Goal: Task Accomplishment & Management: Complete application form

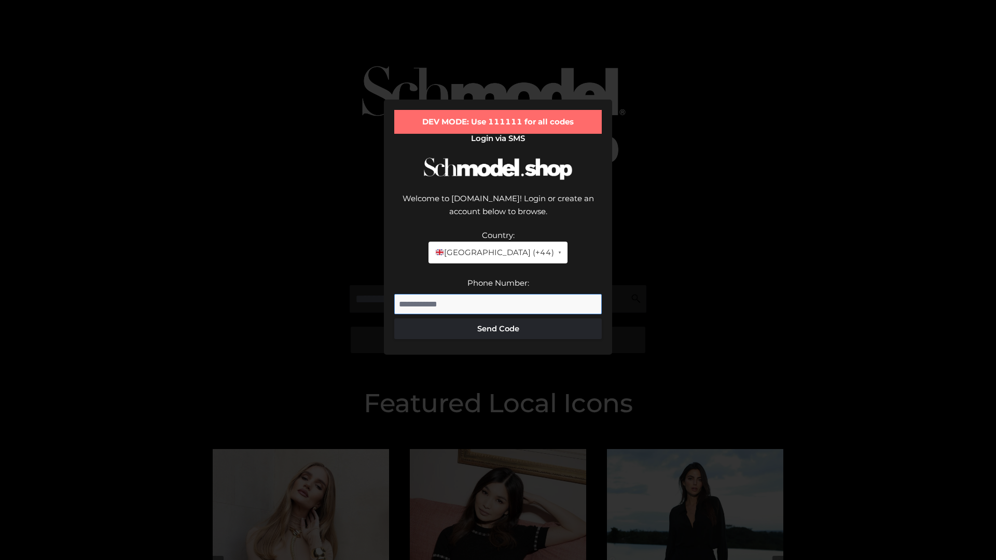
click at [498, 294] on input "Phone Number:" at bounding box center [497, 304] width 207 height 21
type input "**********"
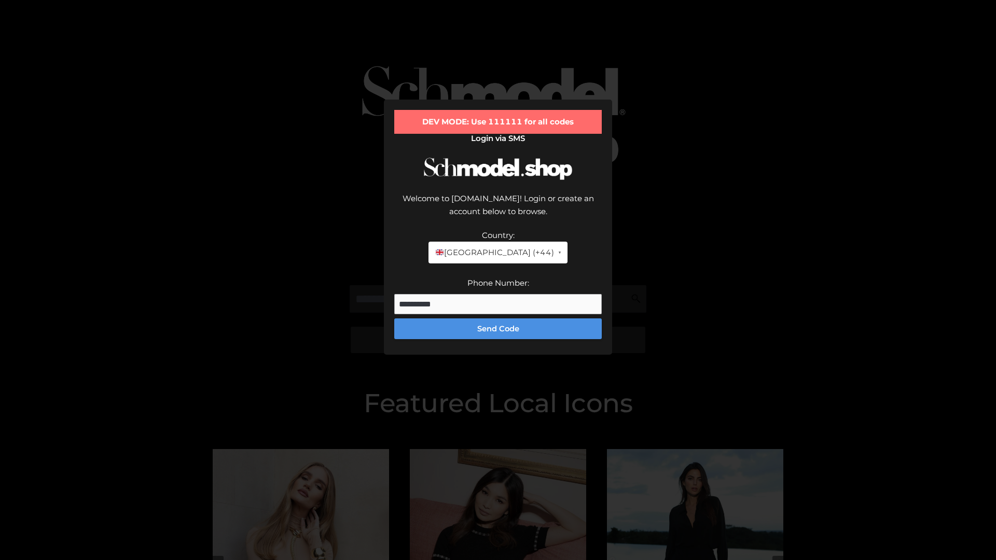
click at [498, 318] on button "Send Code" at bounding box center [497, 328] width 207 height 21
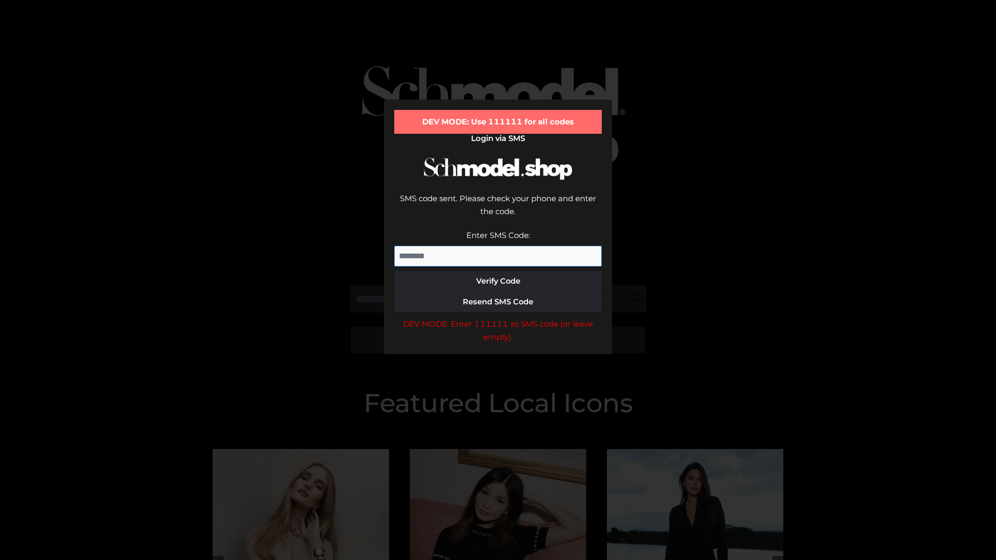
click at [498, 246] on input "Enter SMS Code:" at bounding box center [497, 256] width 207 height 21
type input "******"
click at [498, 271] on button "Verify Code" at bounding box center [497, 281] width 207 height 21
click at [498, 317] on div "DEV MODE: Enter 111111 as SMS code (or leave empty)." at bounding box center [497, 330] width 207 height 26
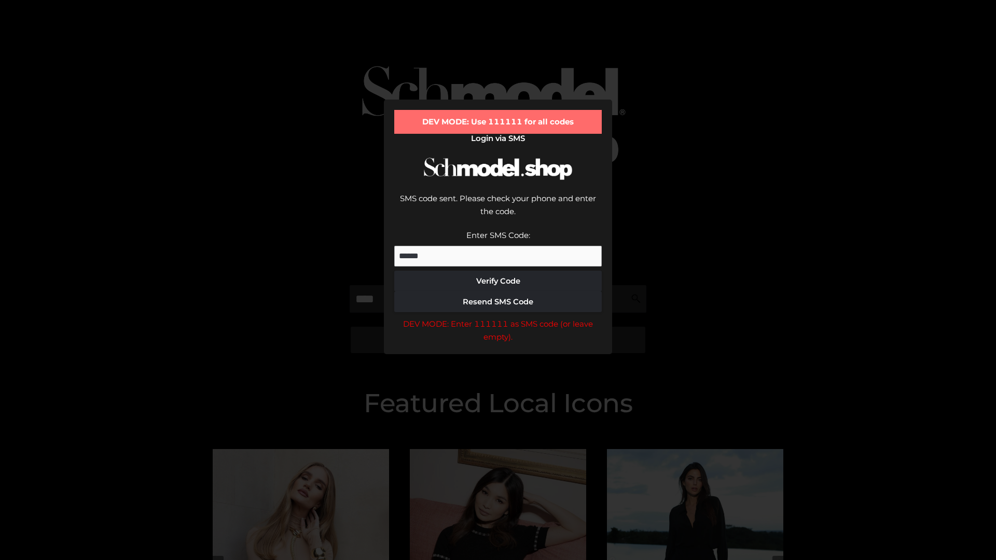
click at [498, 317] on div "DEV MODE: Enter 111111 as SMS code (or leave empty)." at bounding box center [497, 330] width 207 height 26
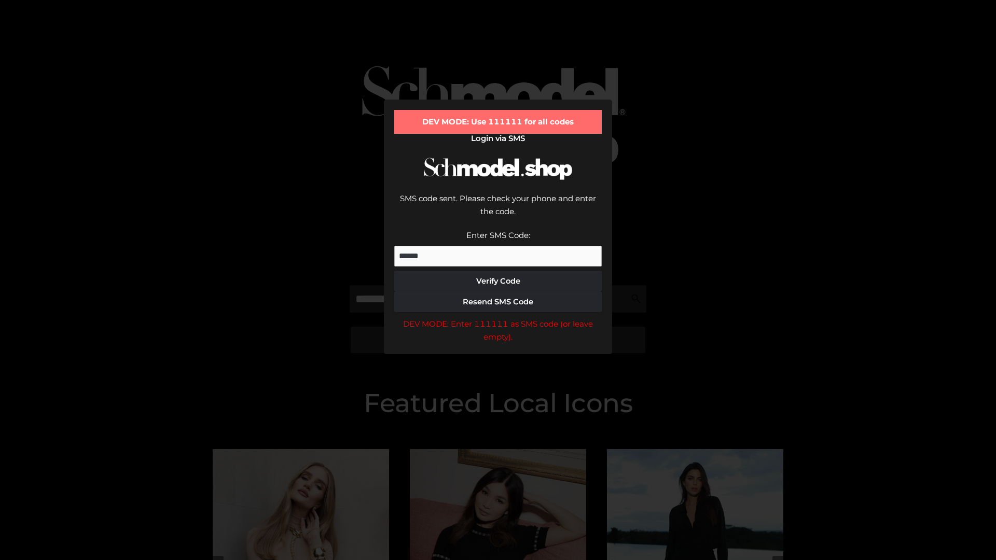
click at [498, 317] on div "DEV MODE: Enter 111111 as SMS code (or leave empty)." at bounding box center [497, 330] width 207 height 26
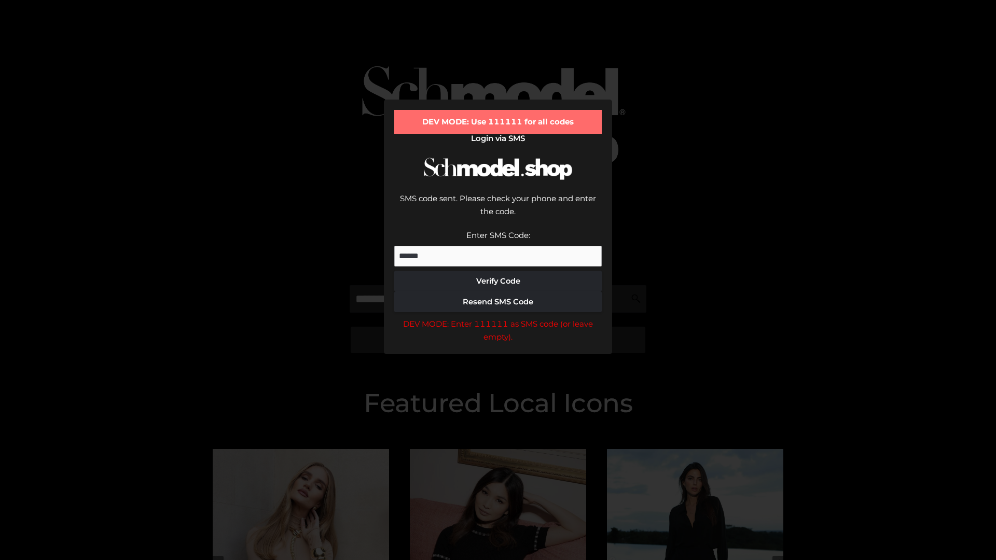
click at [498, 317] on div "DEV MODE: Enter 111111 as SMS code (or leave empty)." at bounding box center [497, 330] width 207 height 26
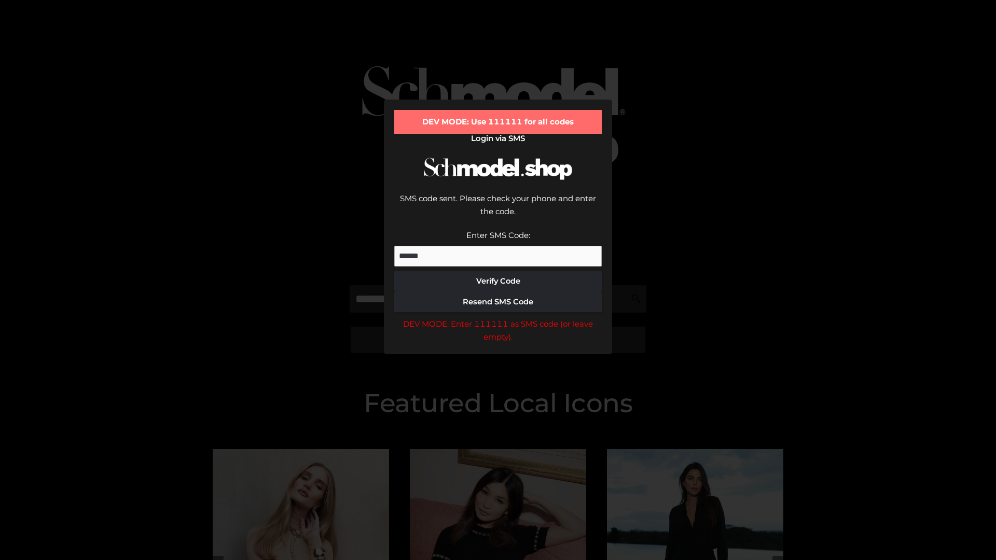
click at [498, 317] on div "DEV MODE: Enter 111111 as SMS code (or leave empty)." at bounding box center [497, 330] width 207 height 26
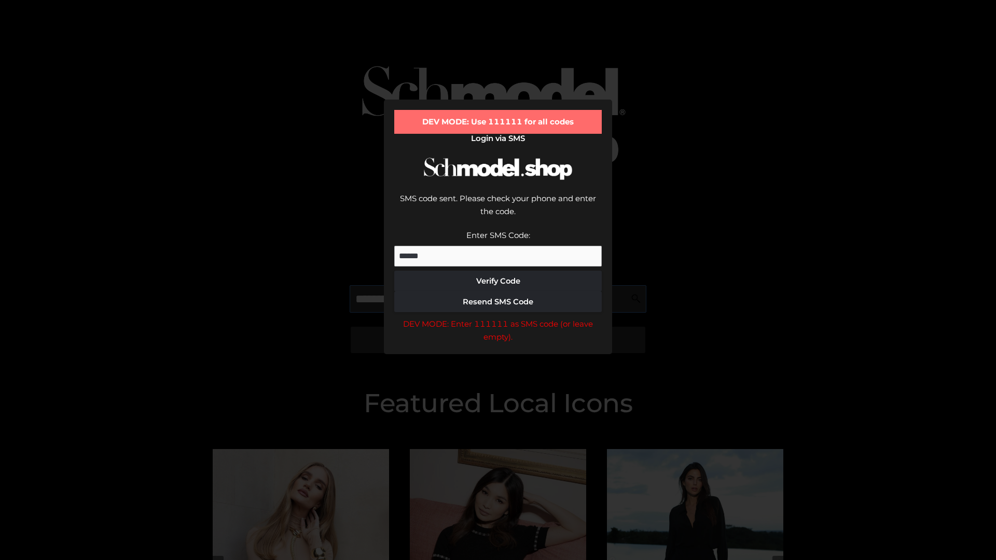
scroll to position [0, 1]
click at [498, 317] on div "DEV MODE: Enter 111111 as SMS code (or leave empty)." at bounding box center [497, 330] width 207 height 26
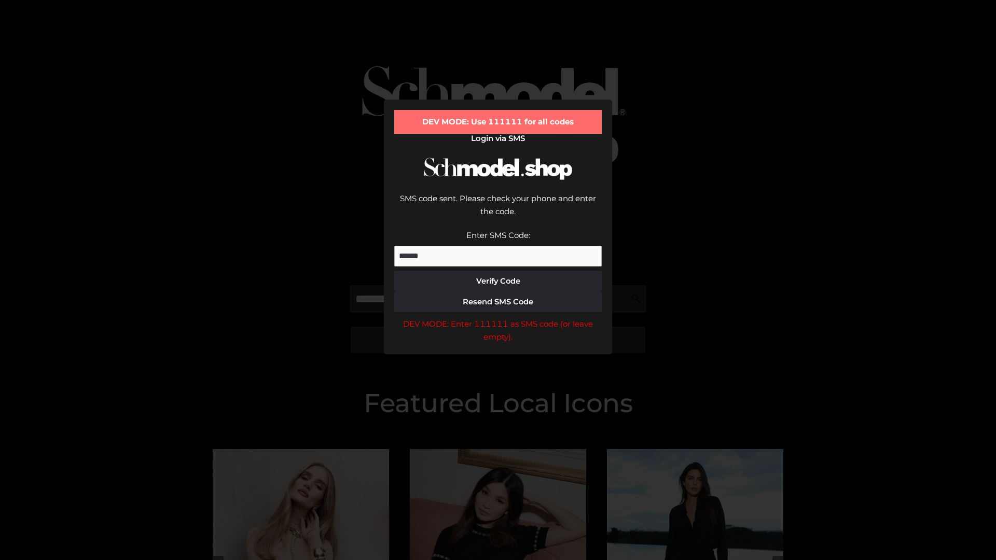
click at [498, 317] on div "DEV MODE: Enter 111111 as SMS code (or leave empty)." at bounding box center [497, 330] width 207 height 26
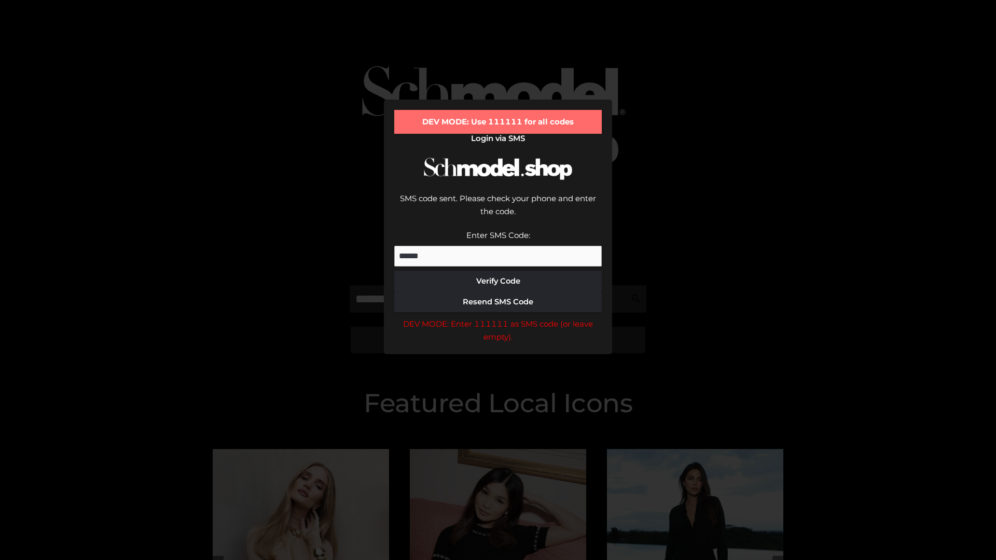
scroll to position [0, 0]
type input "**********"
